Goal: Information Seeking & Learning: Compare options

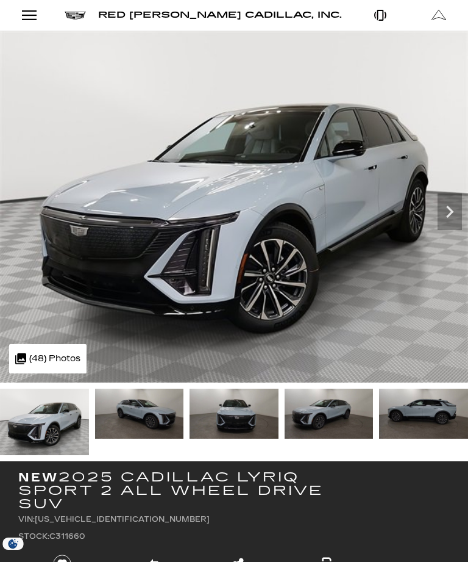
click at [167, 536] on li "Stock: C311660" at bounding box center [191, 536] width 347 height 17
click at [458, 212] on icon "Next" at bounding box center [450, 211] width 24 height 24
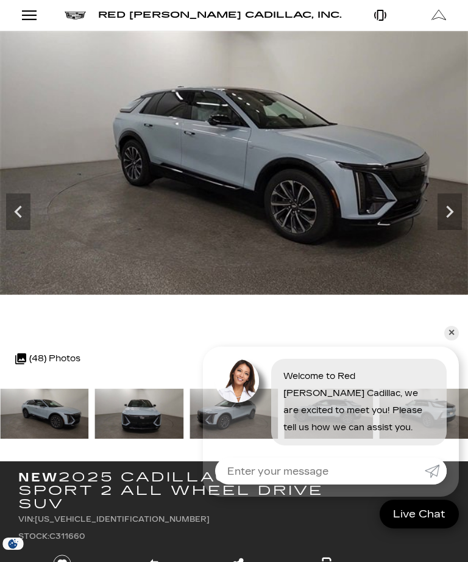
click at [454, 218] on icon "Next" at bounding box center [450, 211] width 24 height 24
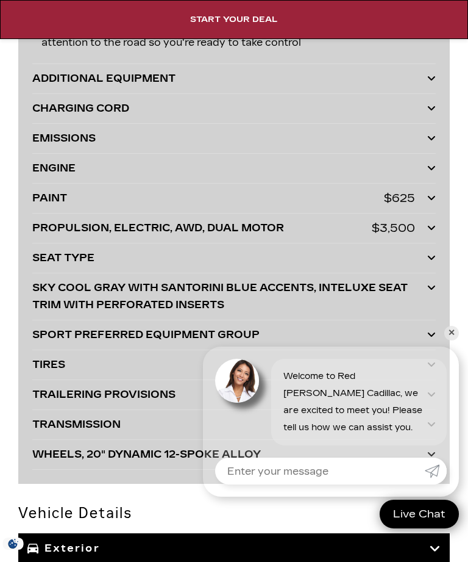
scroll to position [4248, 0]
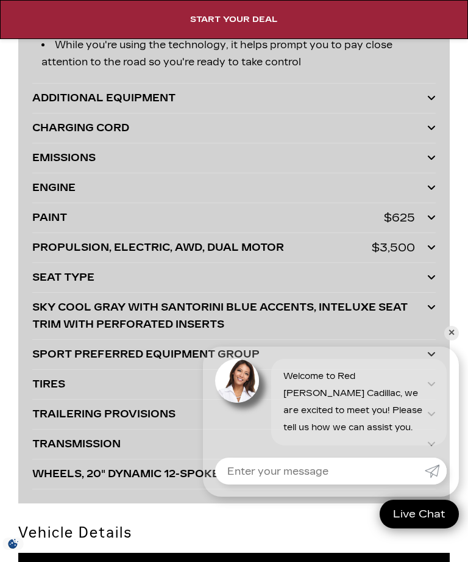
click at [433, 183] on icon at bounding box center [432, 187] width 9 height 10
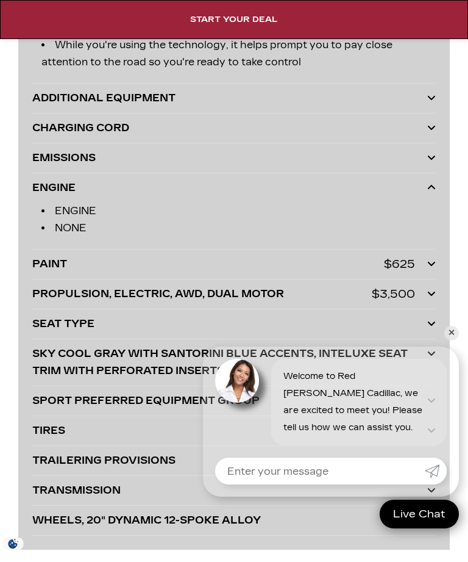
click at [436, 192] on icon at bounding box center [432, 187] width 9 height 10
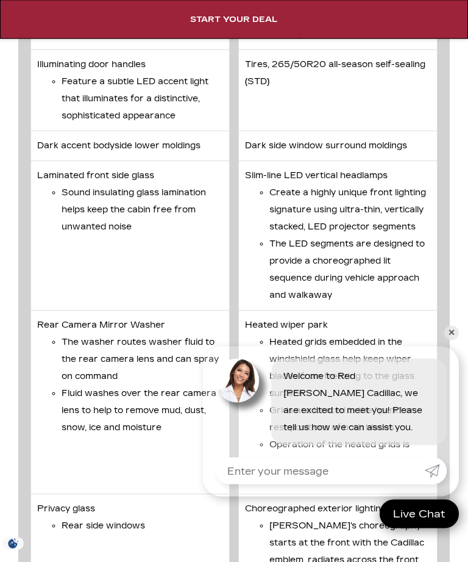
scroll to position [5456, 0]
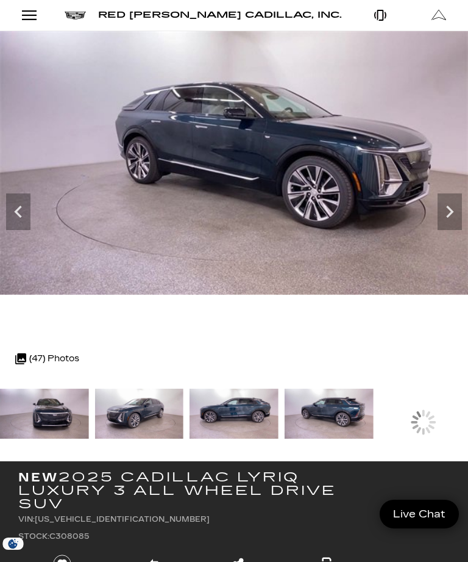
click at [89, 415] on img at bounding box center [44, 414] width 89 height 50
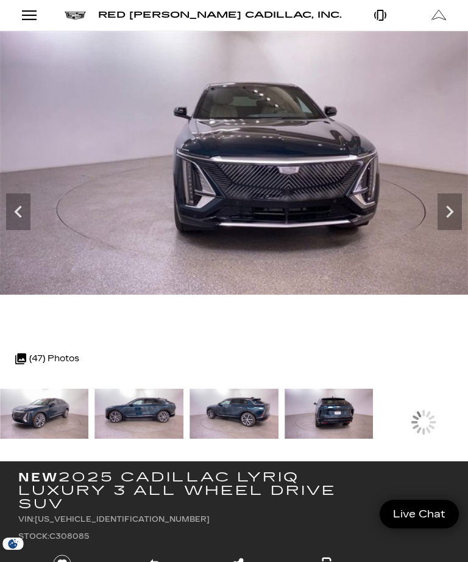
click at [89, 403] on img at bounding box center [44, 414] width 89 height 50
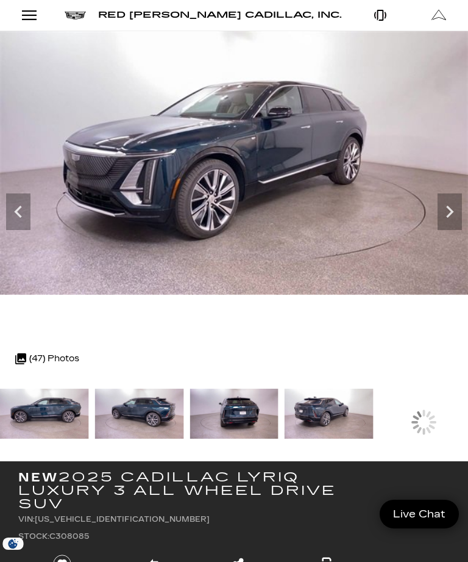
click at [150, 406] on img at bounding box center [139, 414] width 89 height 50
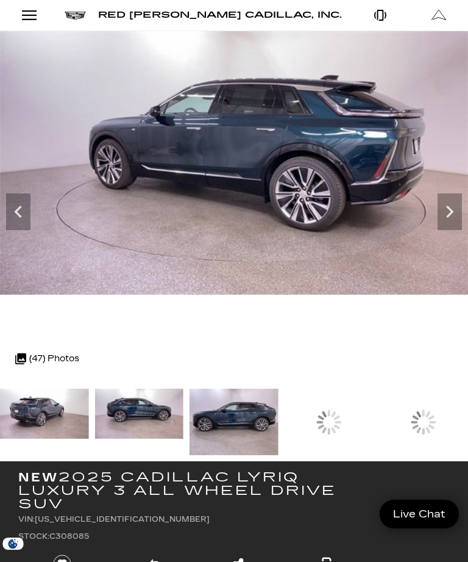
click at [89, 409] on img at bounding box center [44, 414] width 89 height 50
